Goal: Task Accomplishment & Management: Use online tool/utility

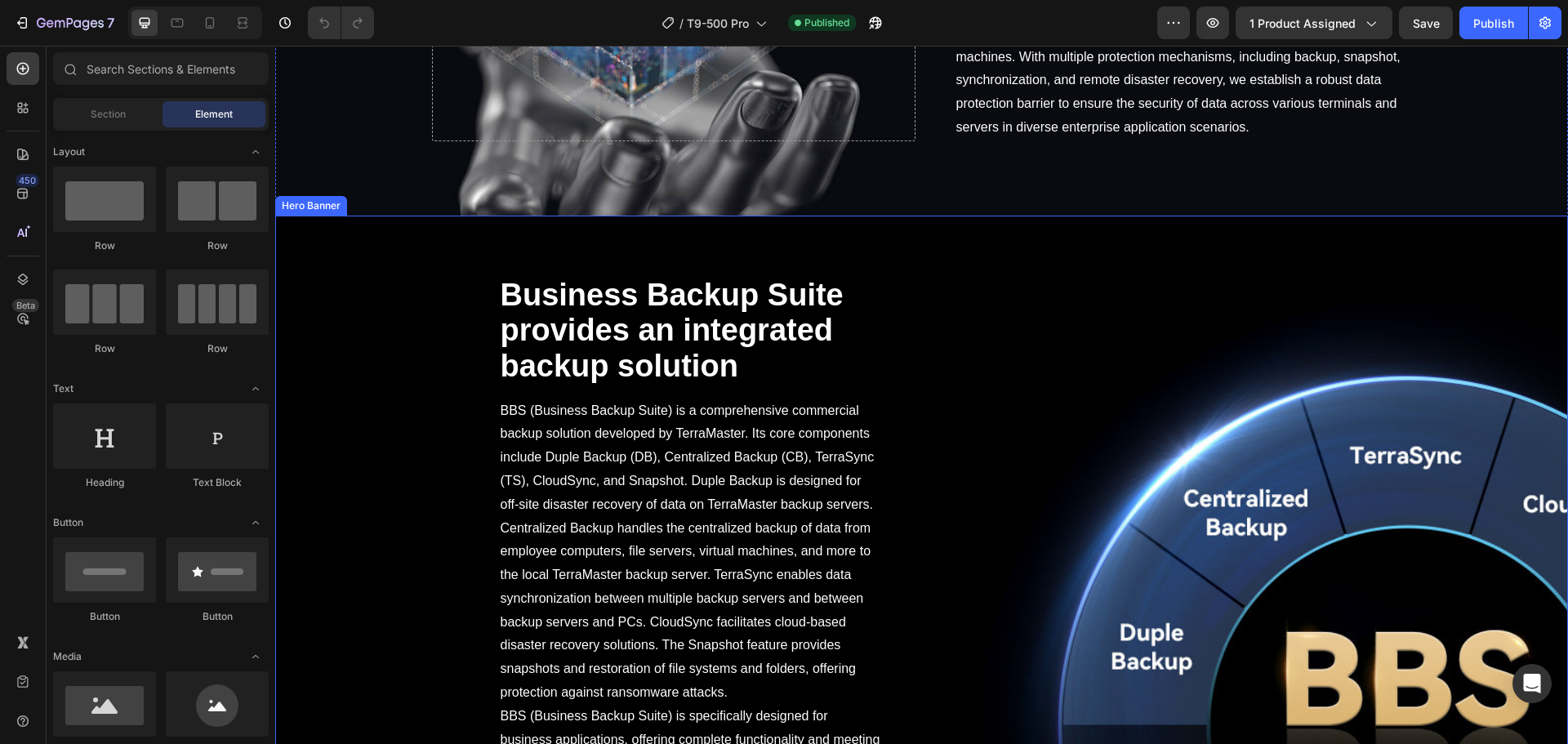
scroll to position [2369, 0]
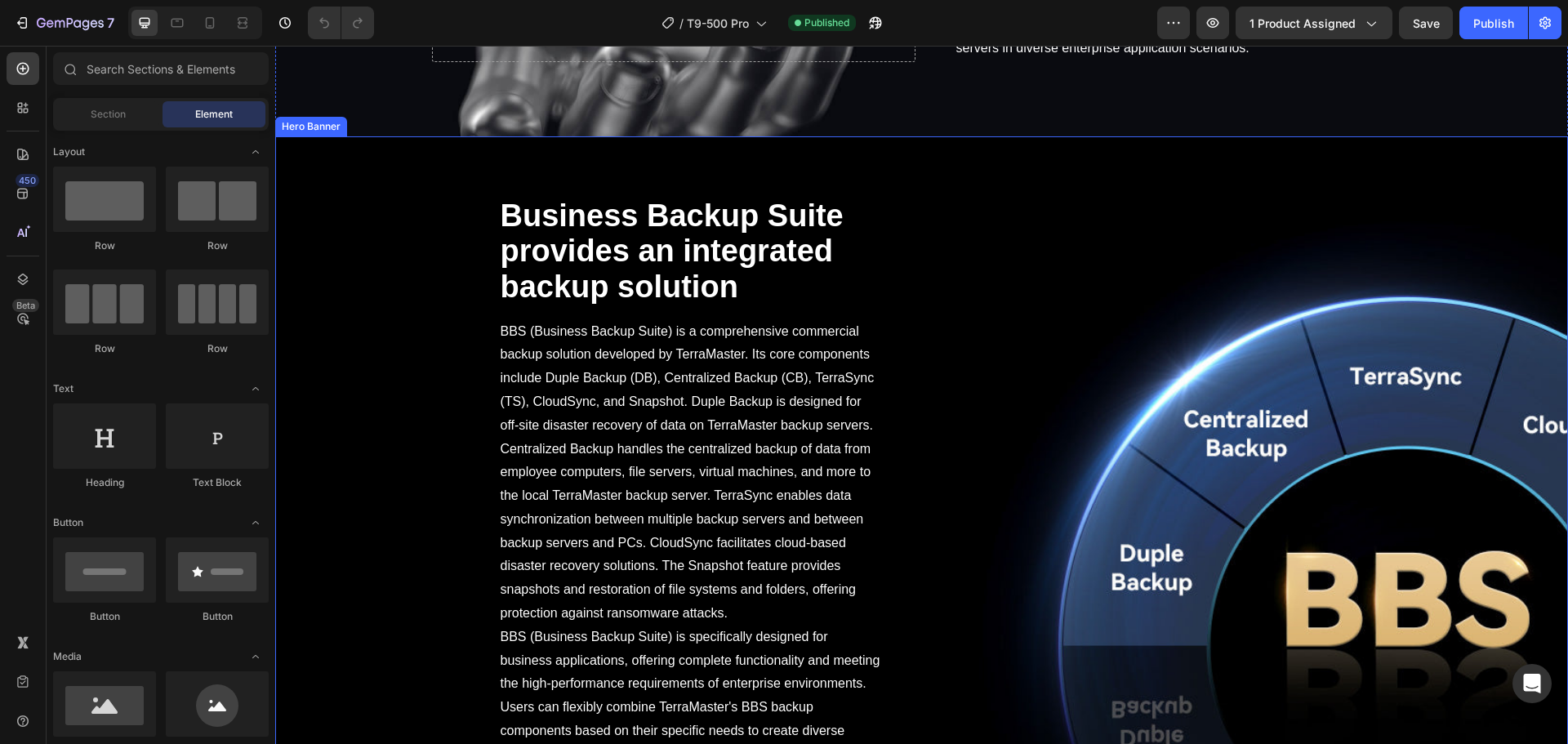
click at [390, 384] on div "Overlay" at bounding box center [922, 495] width 1293 height 718
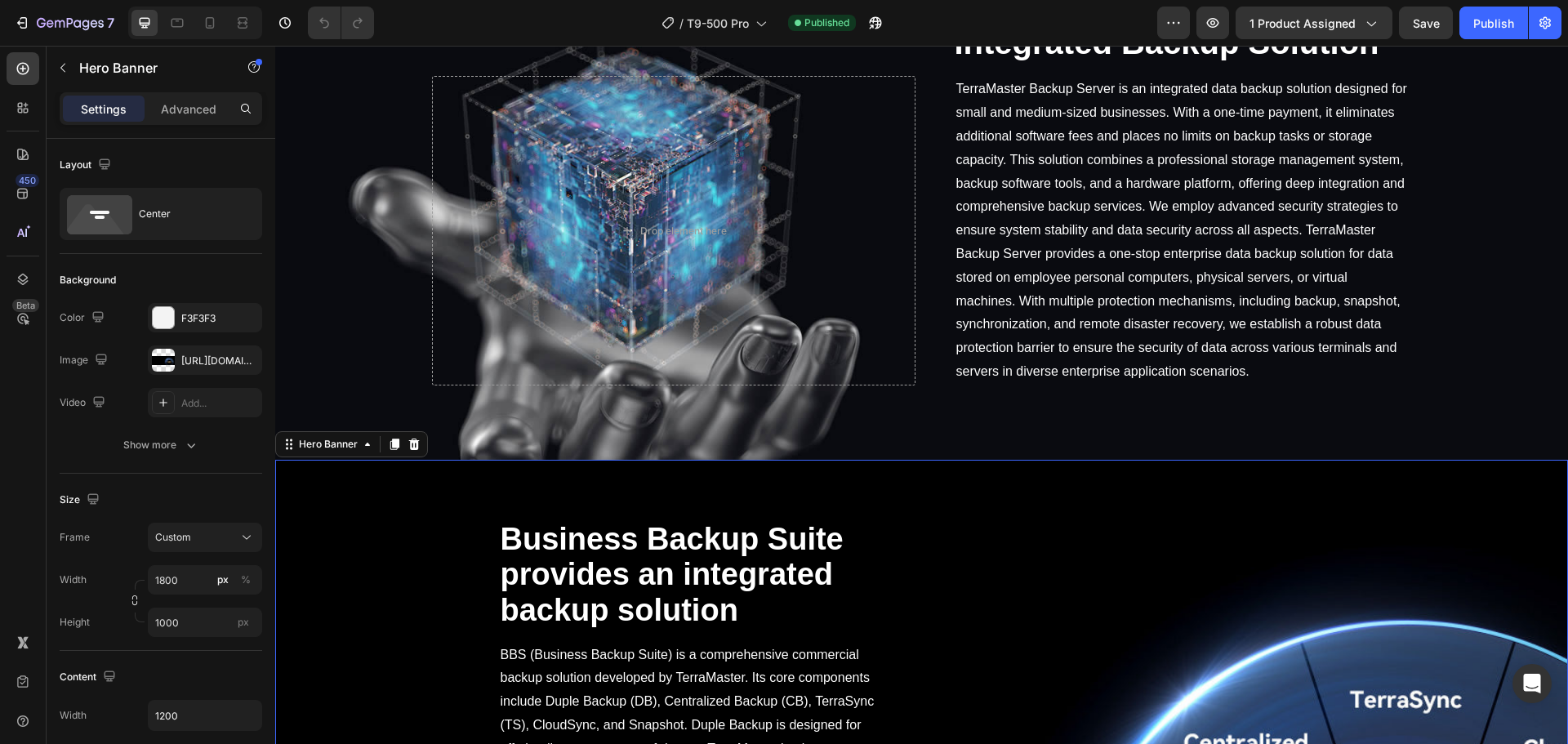
scroll to position [2043, 0]
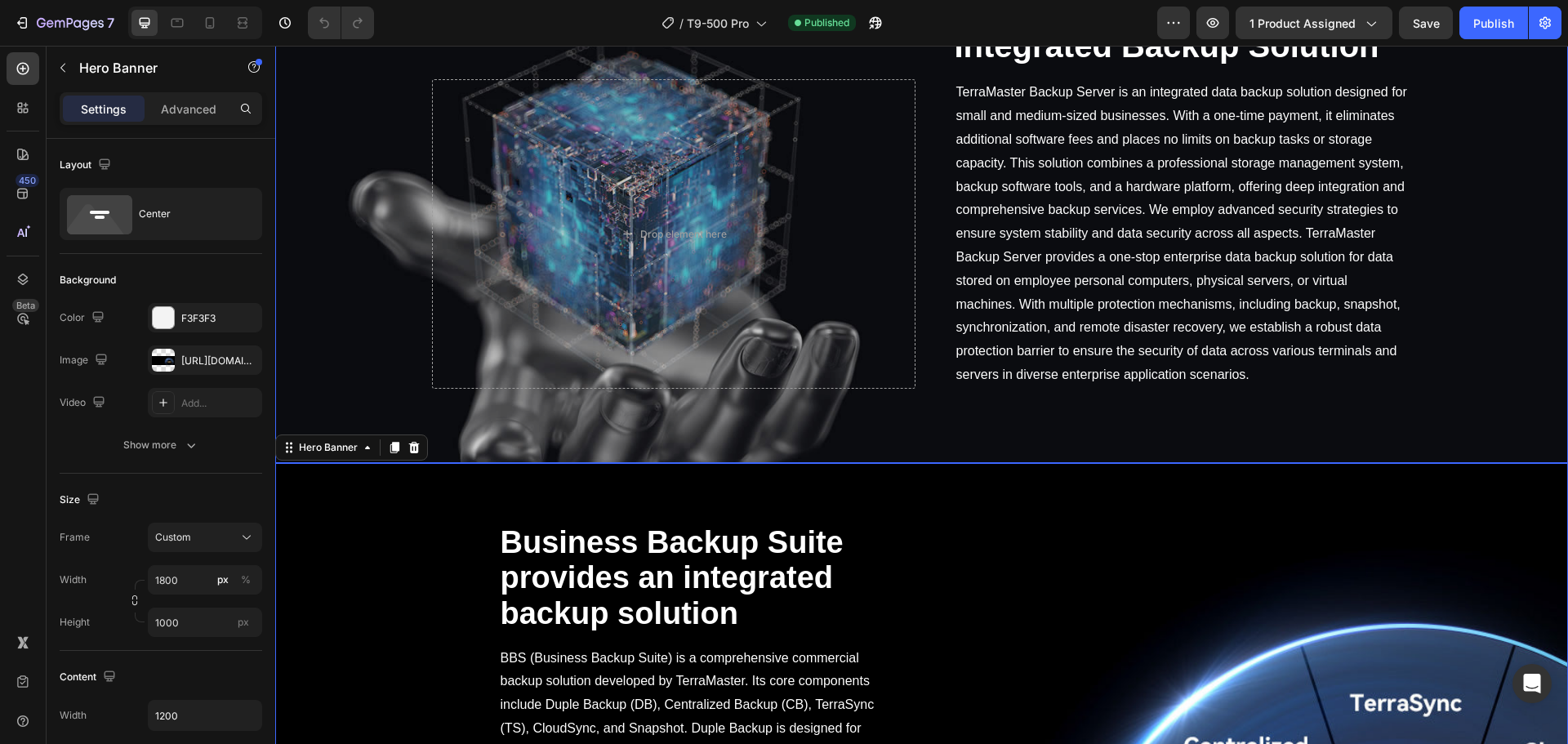
click at [310, 351] on div "Overlay" at bounding box center [922, 210] width 1293 height 505
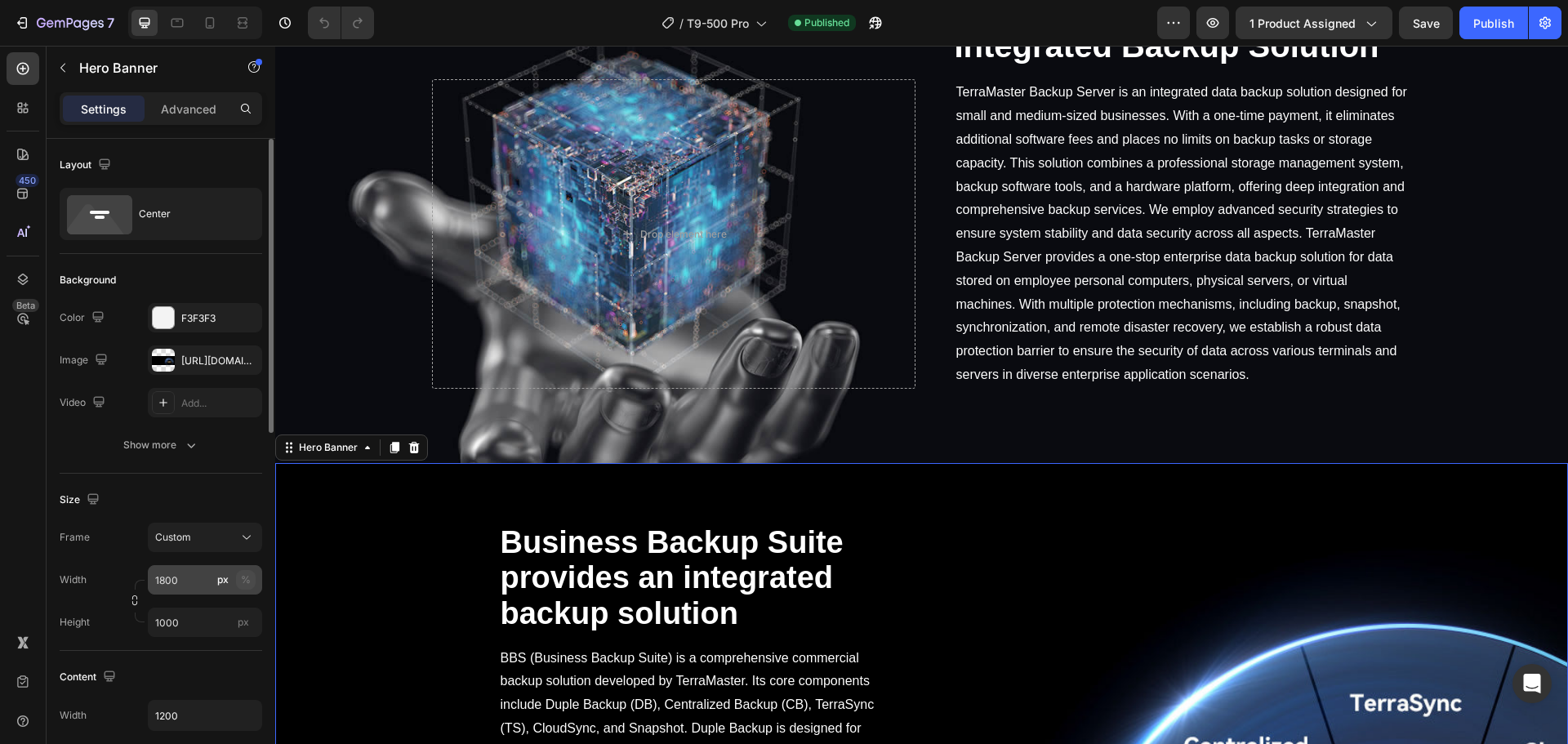
click at [250, 580] on div "%" at bounding box center [246, 580] width 10 height 14
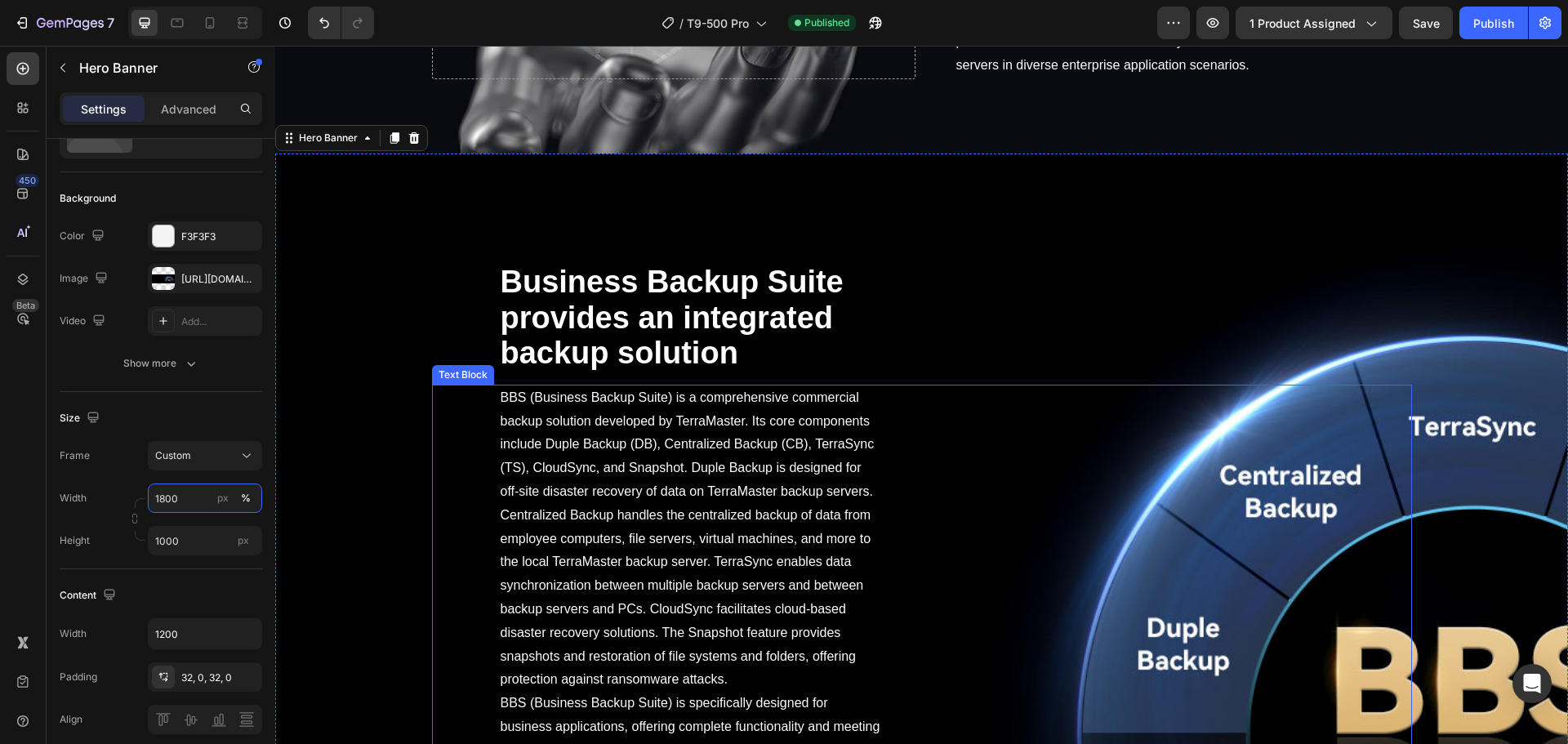
scroll to position [2369, 0]
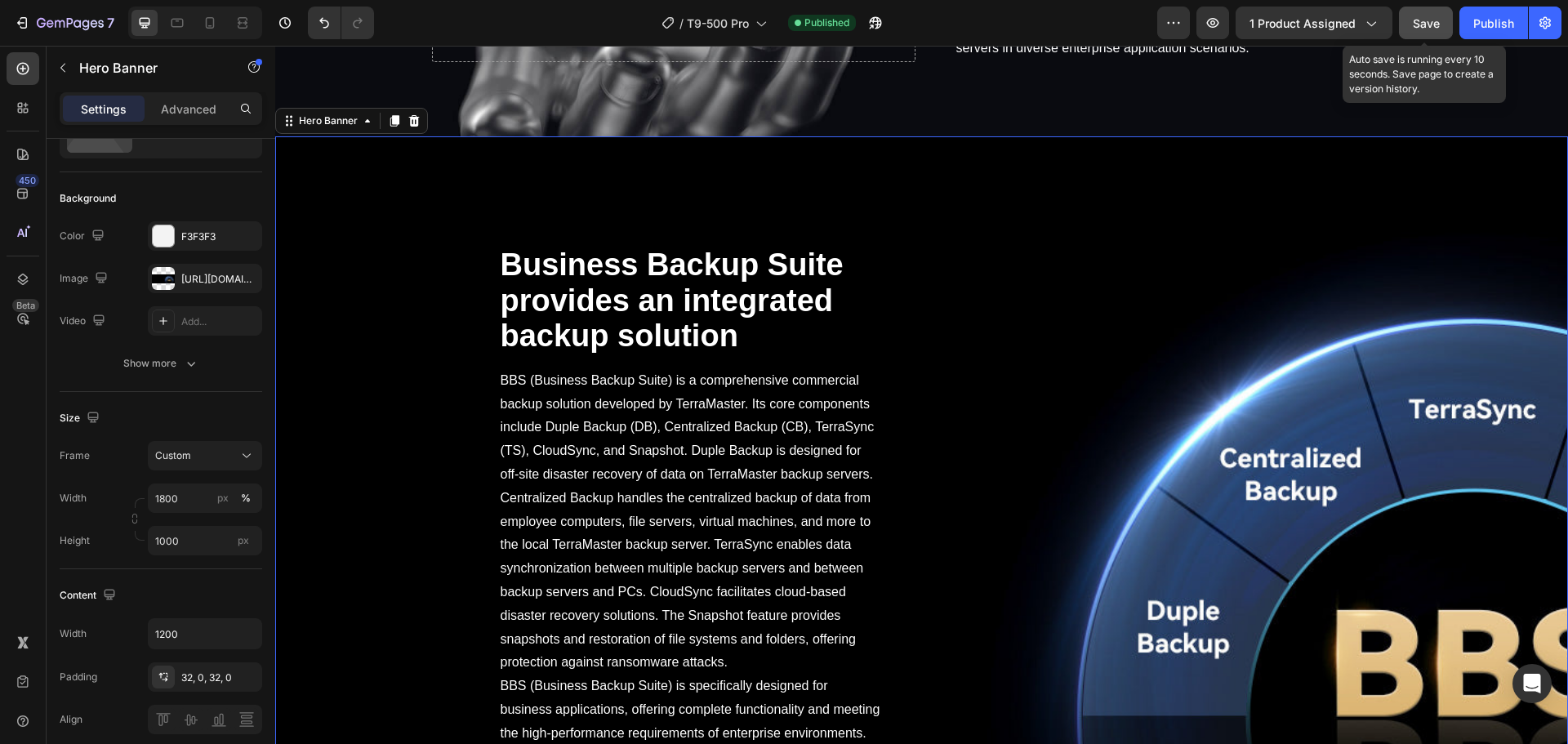
click at [1409, 18] on button "Save" at bounding box center [1426, 23] width 54 height 33
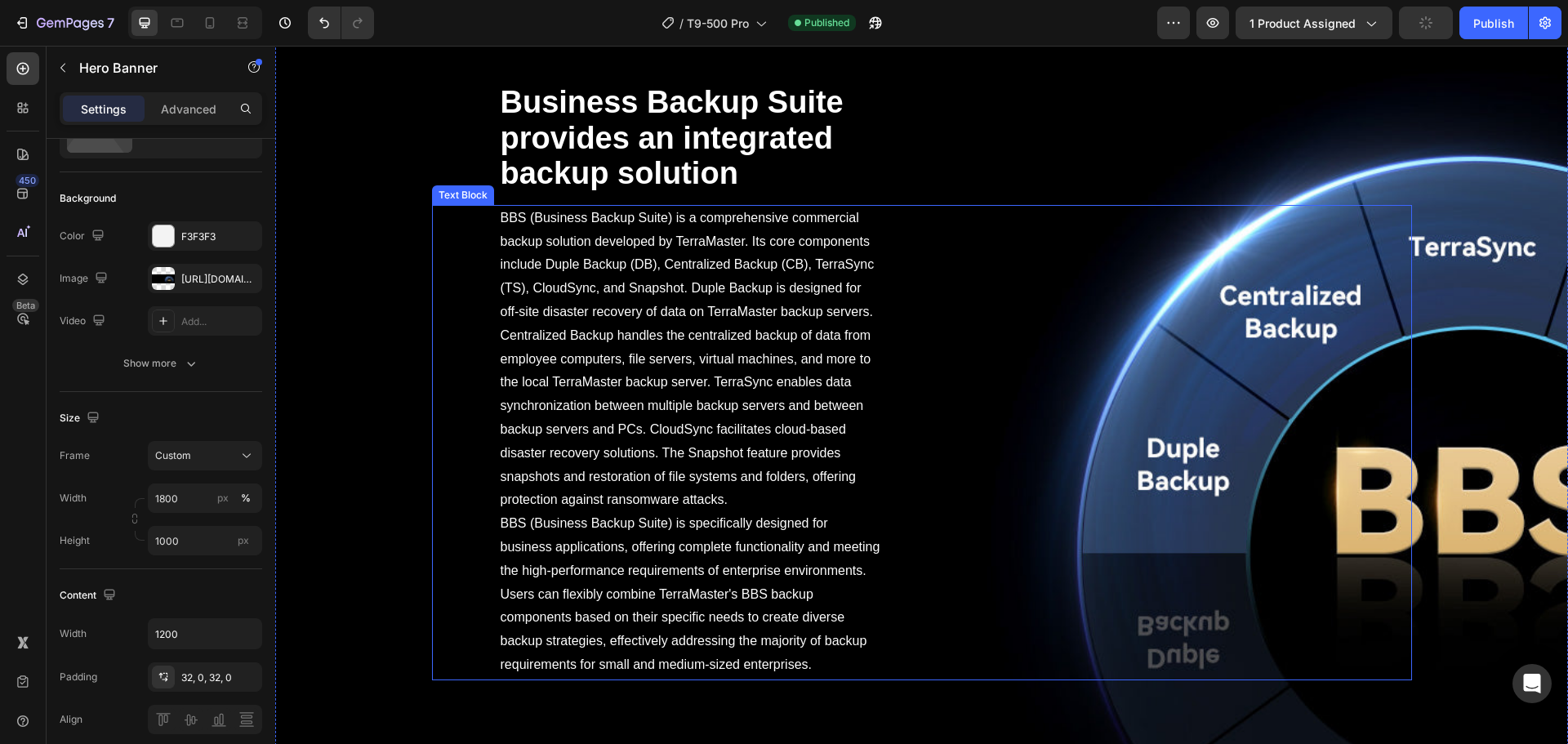
scroll to position [2532, 0]
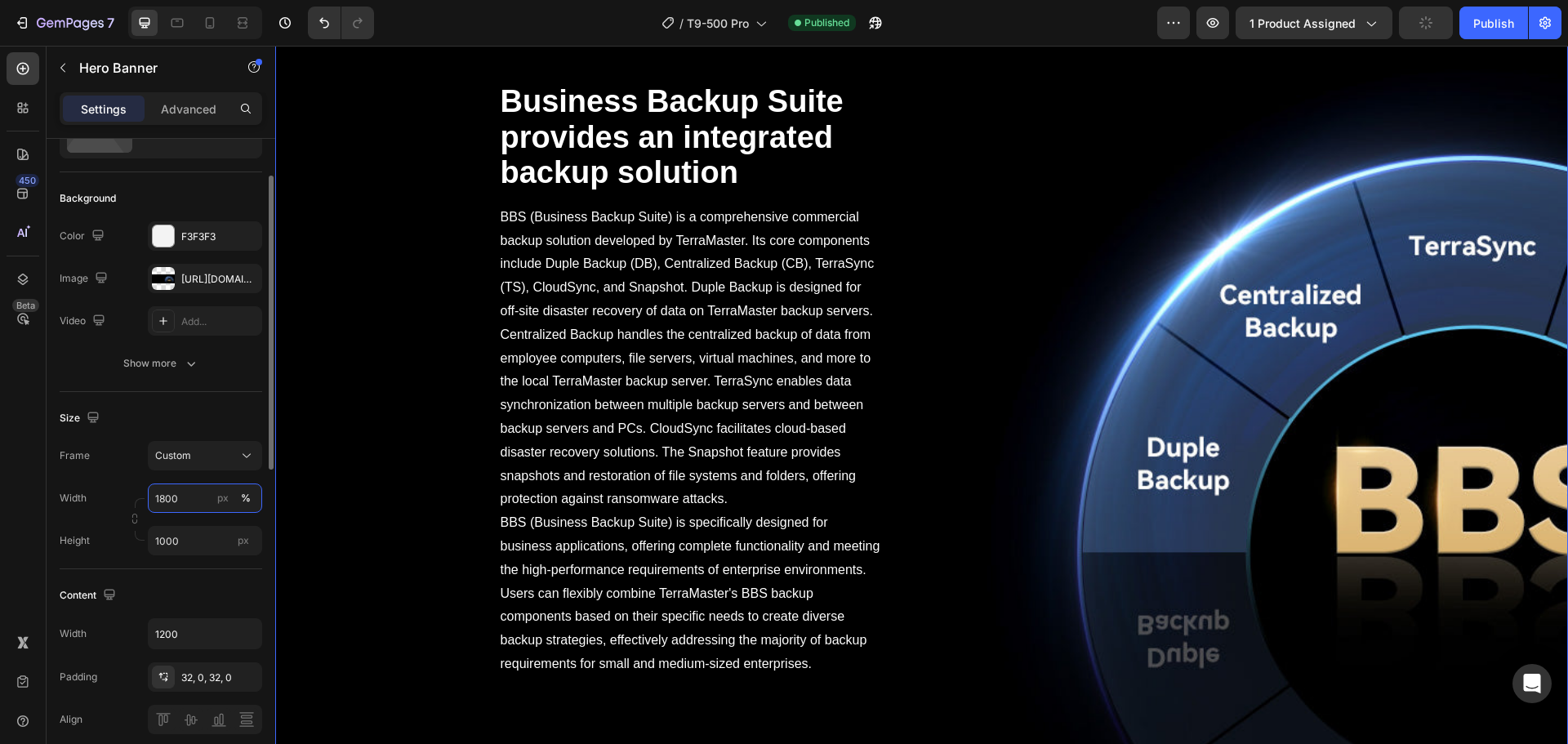
click at [170, 499] on input "1800" at bounding box center [206, 498] width 115 height 30
drag, startPoint x: 184, startPoint y: 502, endPoint x: 143, endPoint y: 500, distance: 41.0
click at [143, 500] on div "Width 1800 px % Height 1000 px" at bounding box center [161, 519] width 203 height 72
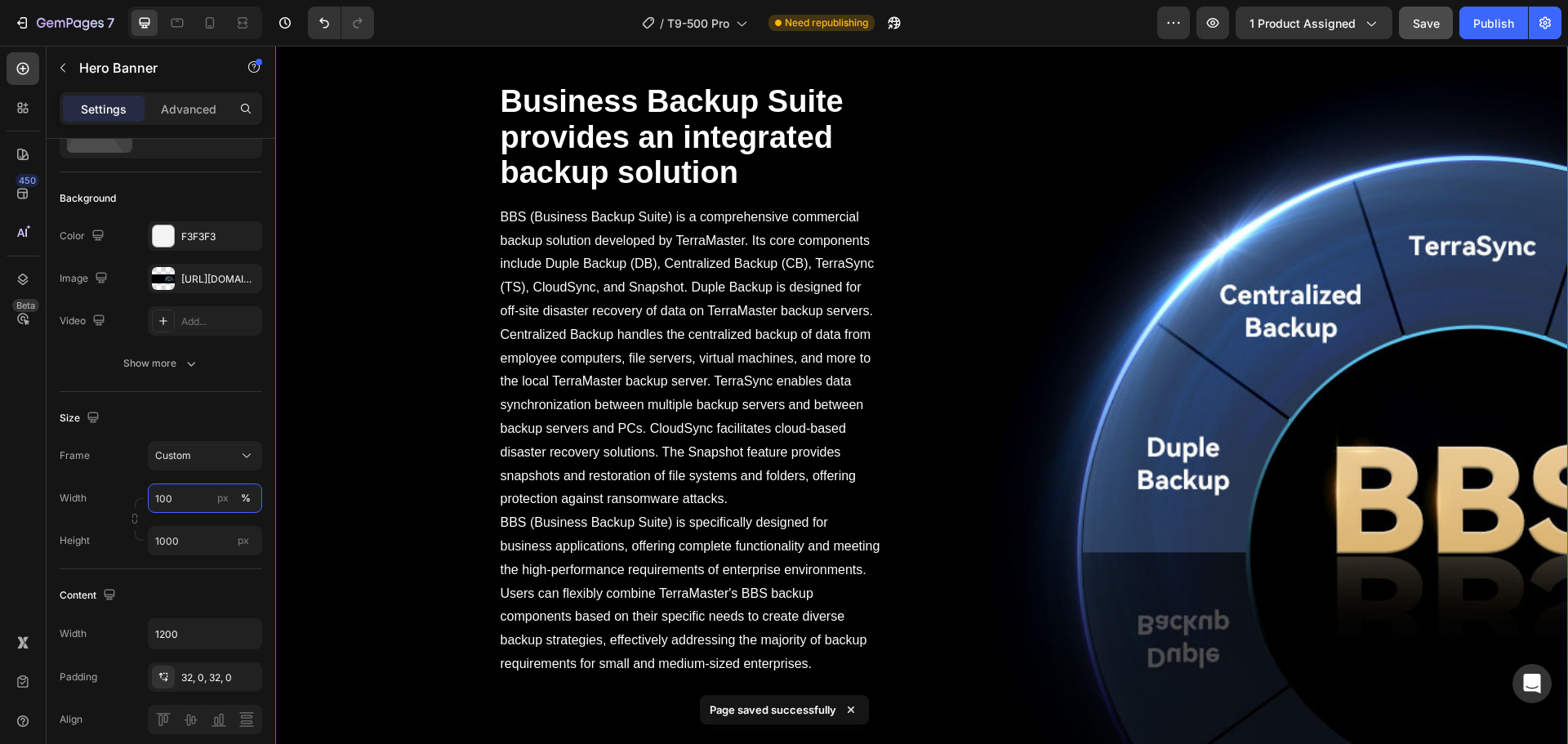
type input "100"
click at [1444, 14] on button "Save" at bounding box center [1426, 23] width 54 height 33
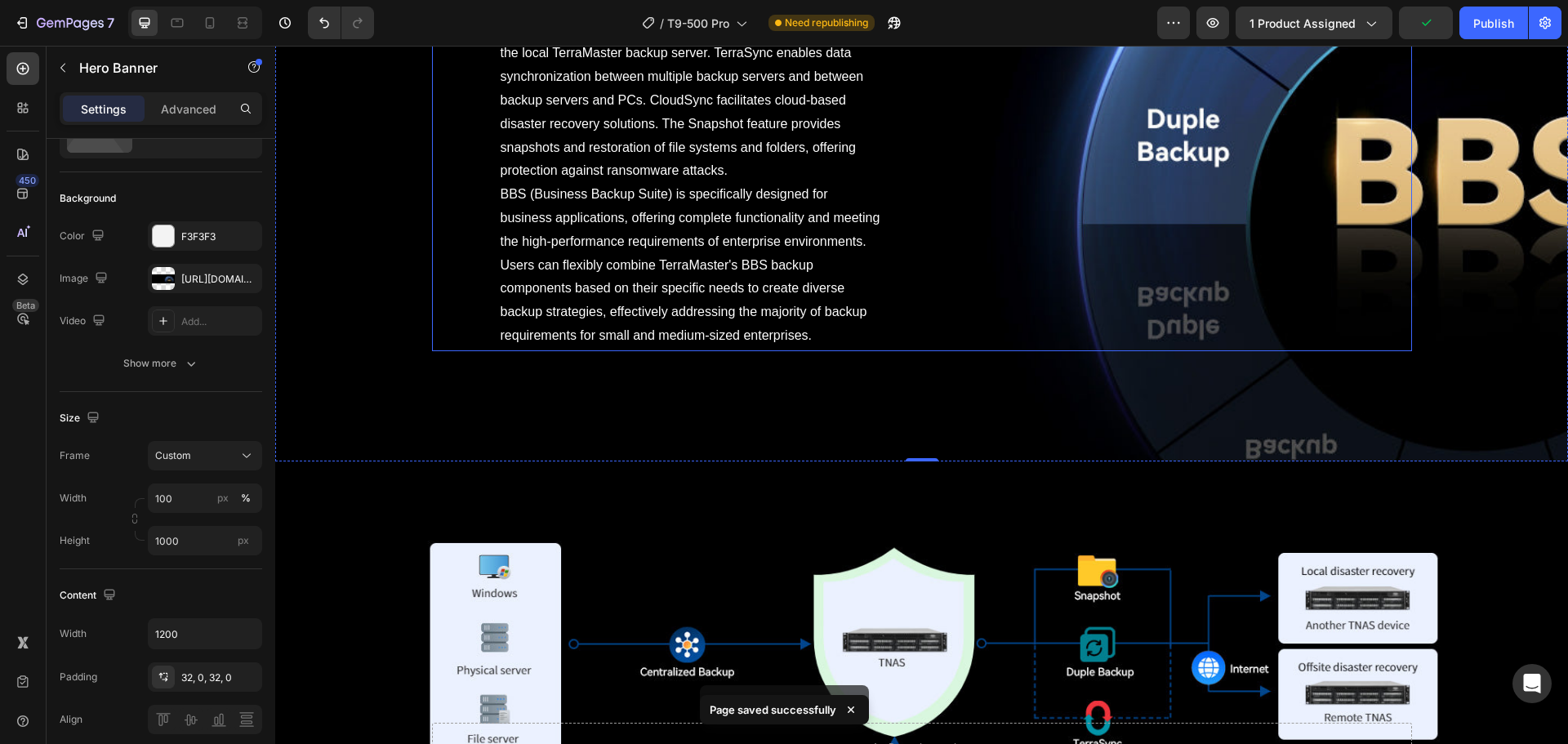
scroll to position [3023, 0]
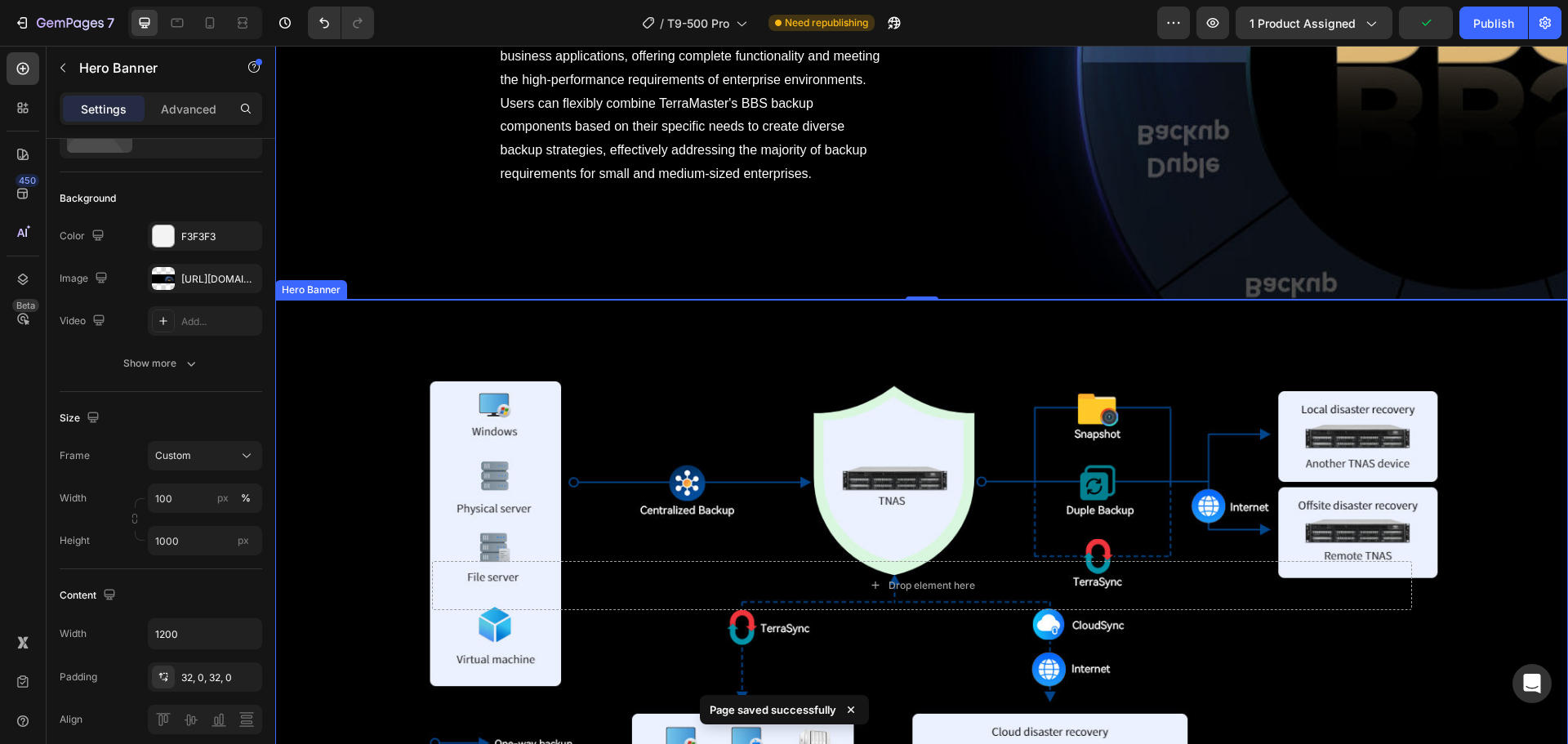
click at [332, 416] on div "Overlay" at bounding box center [922, 586] width 1293 height 572
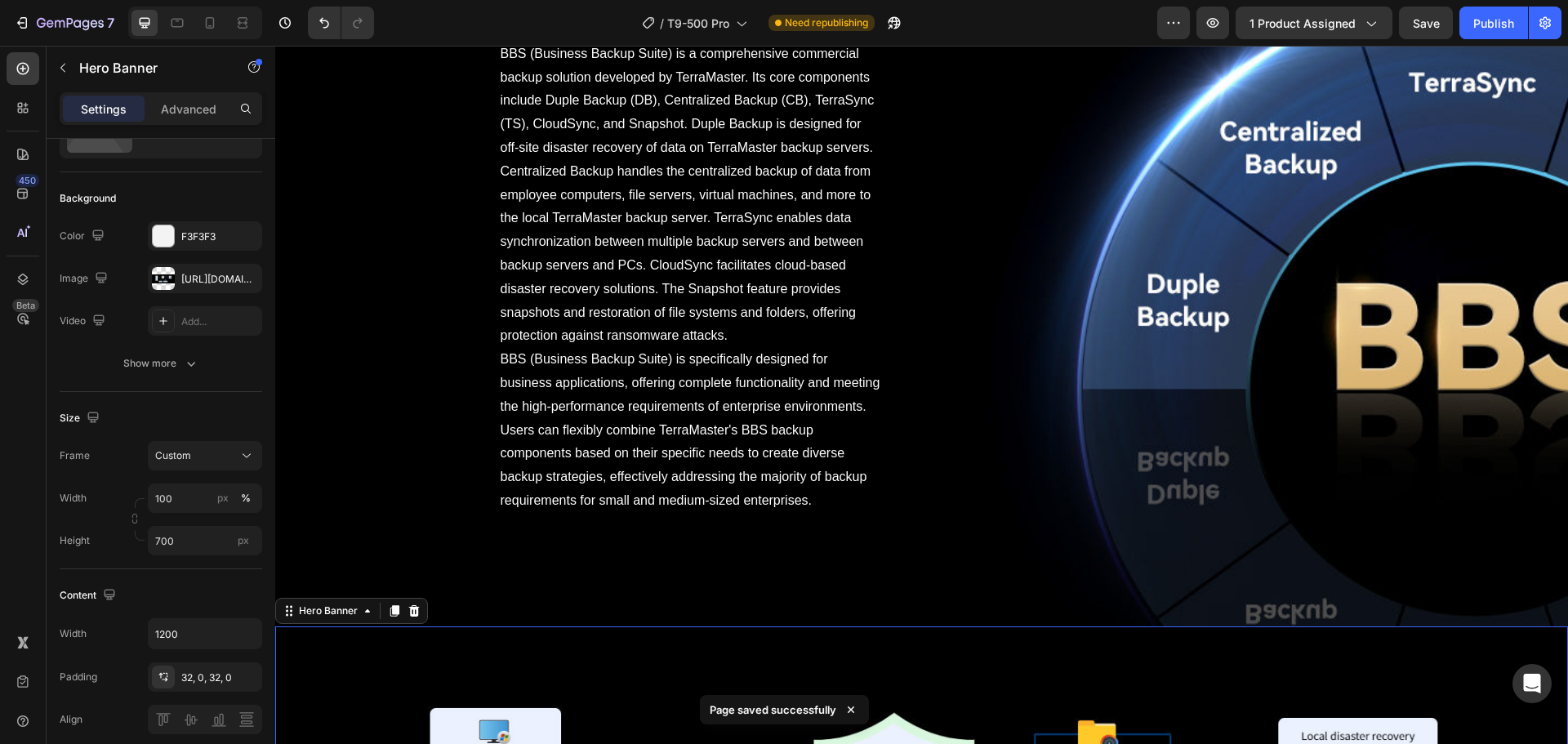
click at [355, 358] on div "Overlay" at bounding box center [922, 218] width 1293 height 817
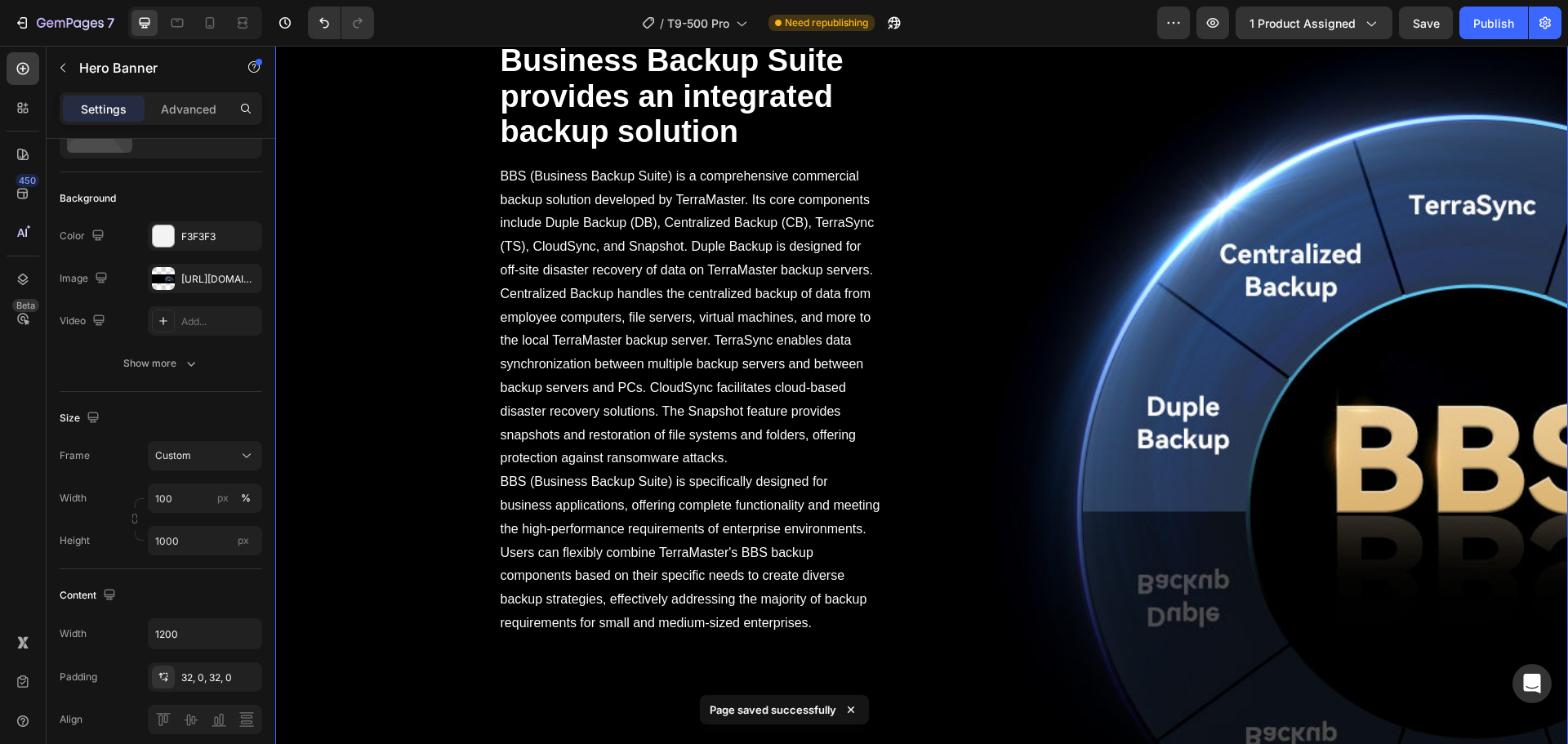
scroll to position [2369, 0]
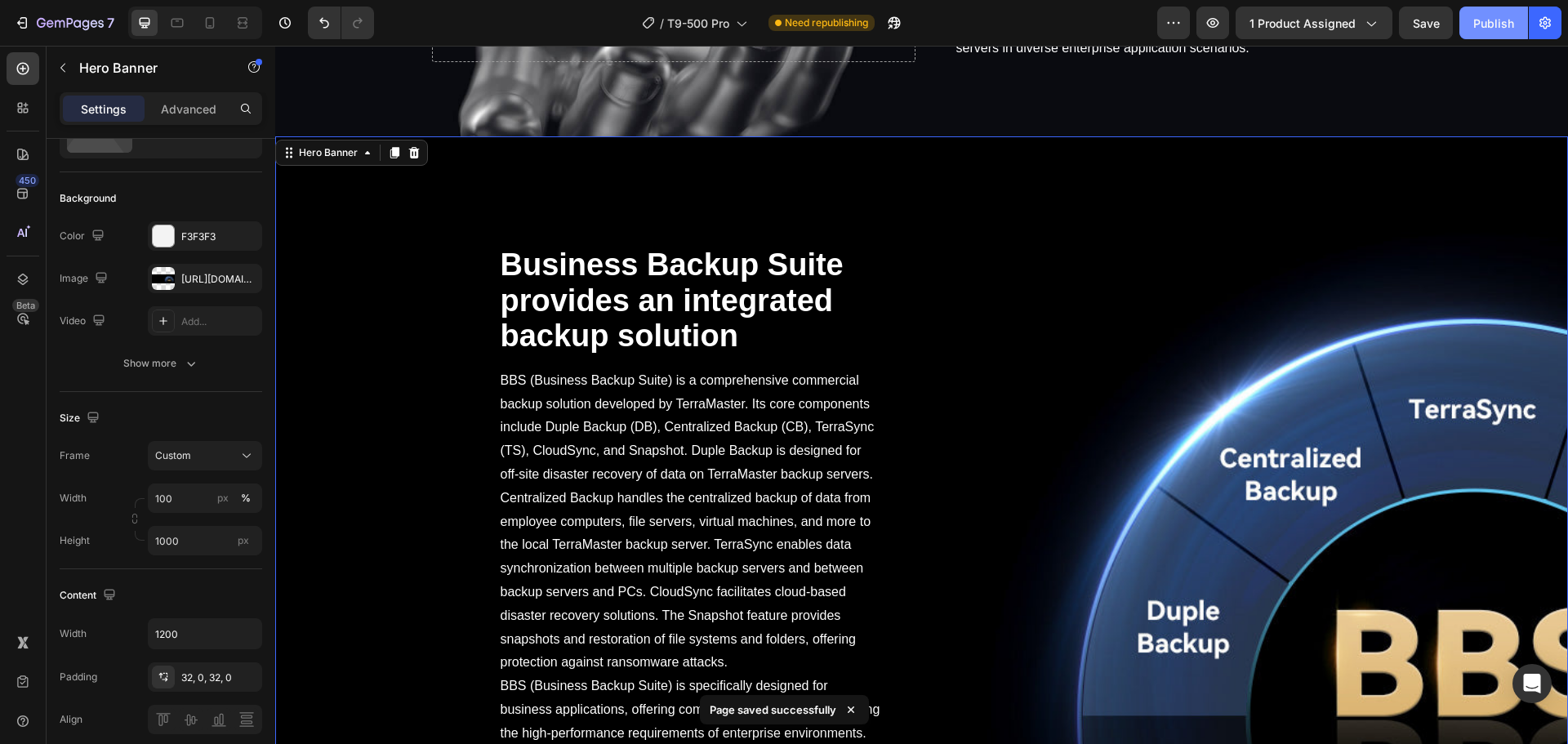
click at [1509, 25] on div "Publish" at bounding box center [1493, 23] width 41 height 17
